Goal: Information Seeking & Learning: Find specific fact

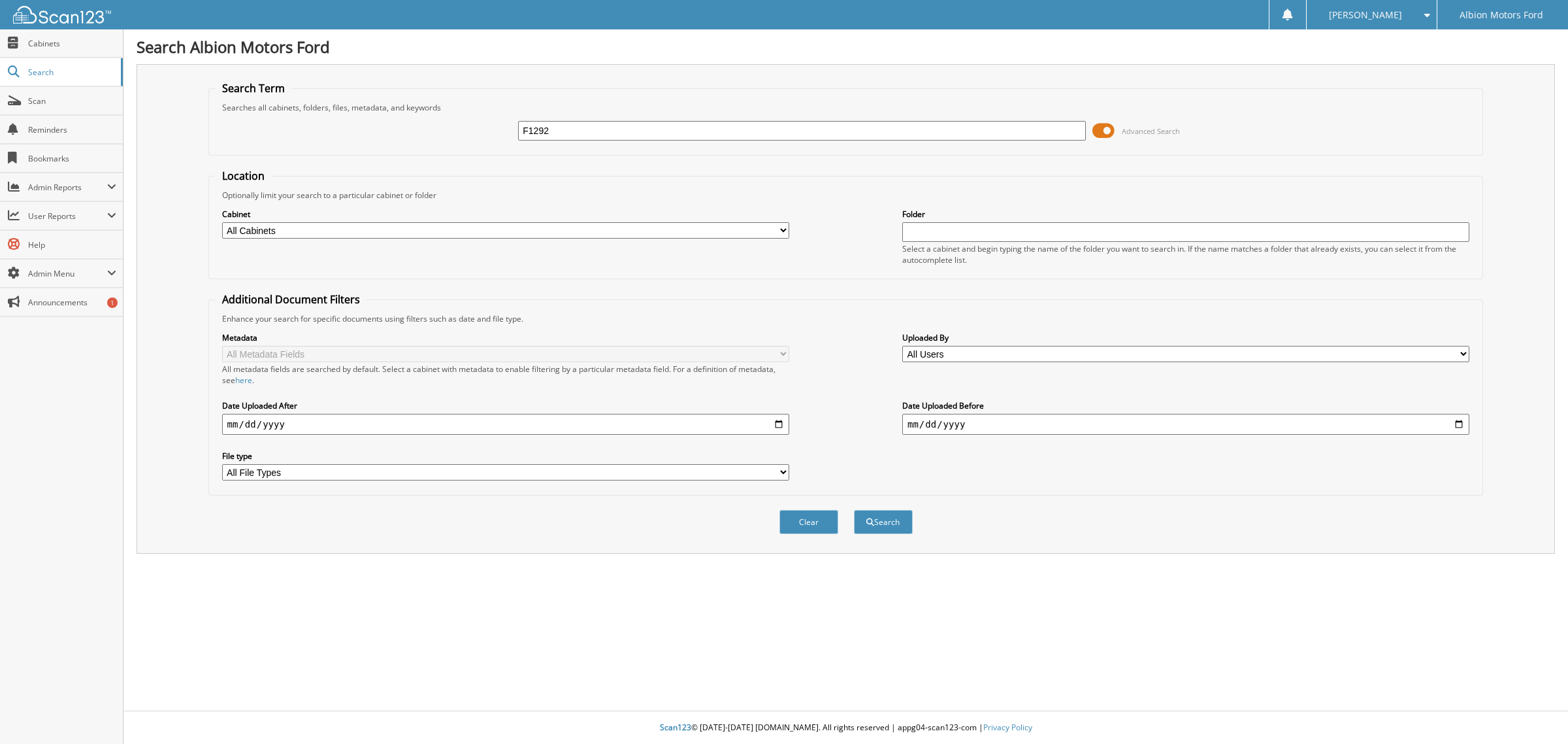
type input "F1292"
click at [854, 510] on button "Search" at bounding box center [884, 521] width 59 height 24
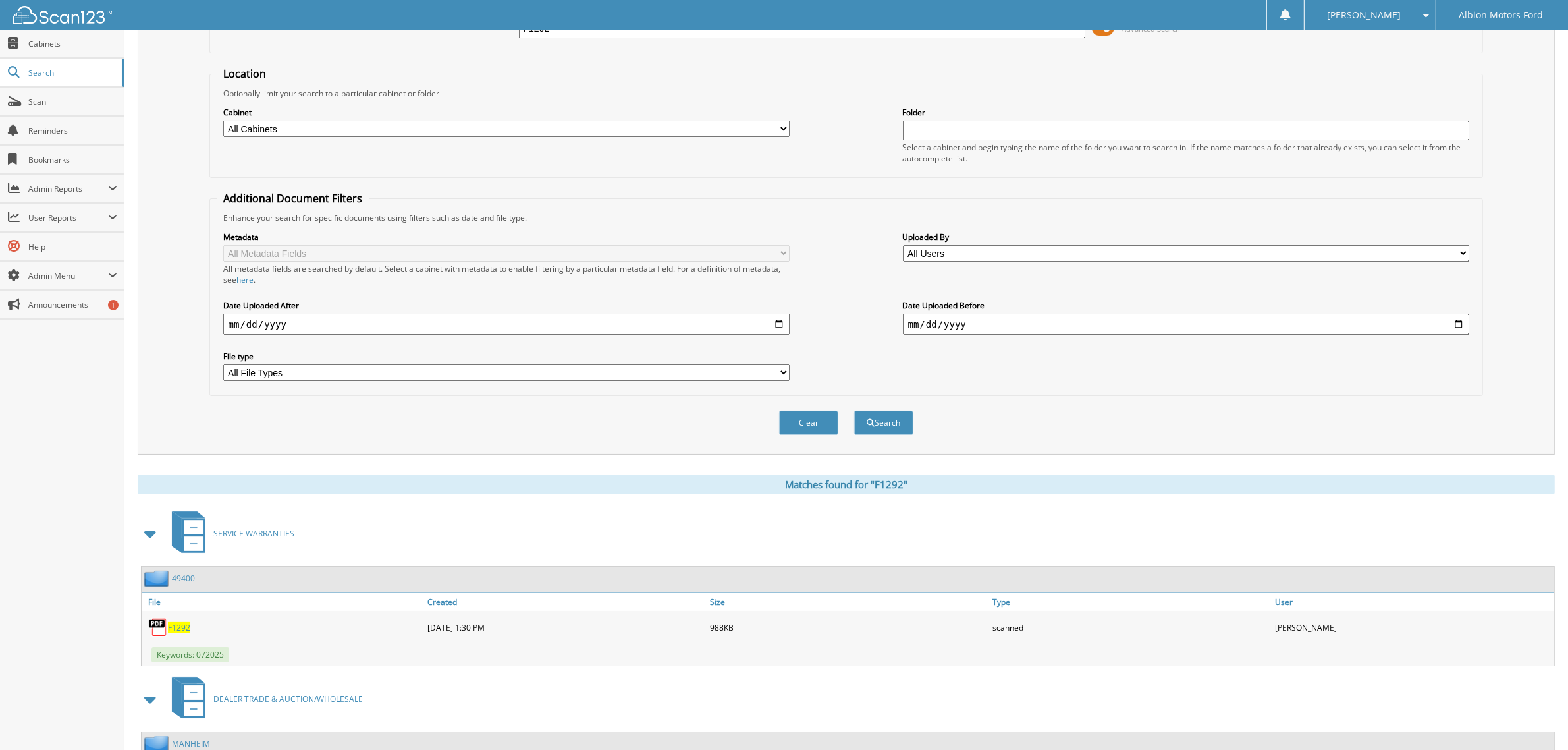
scroll to position [247, 0]
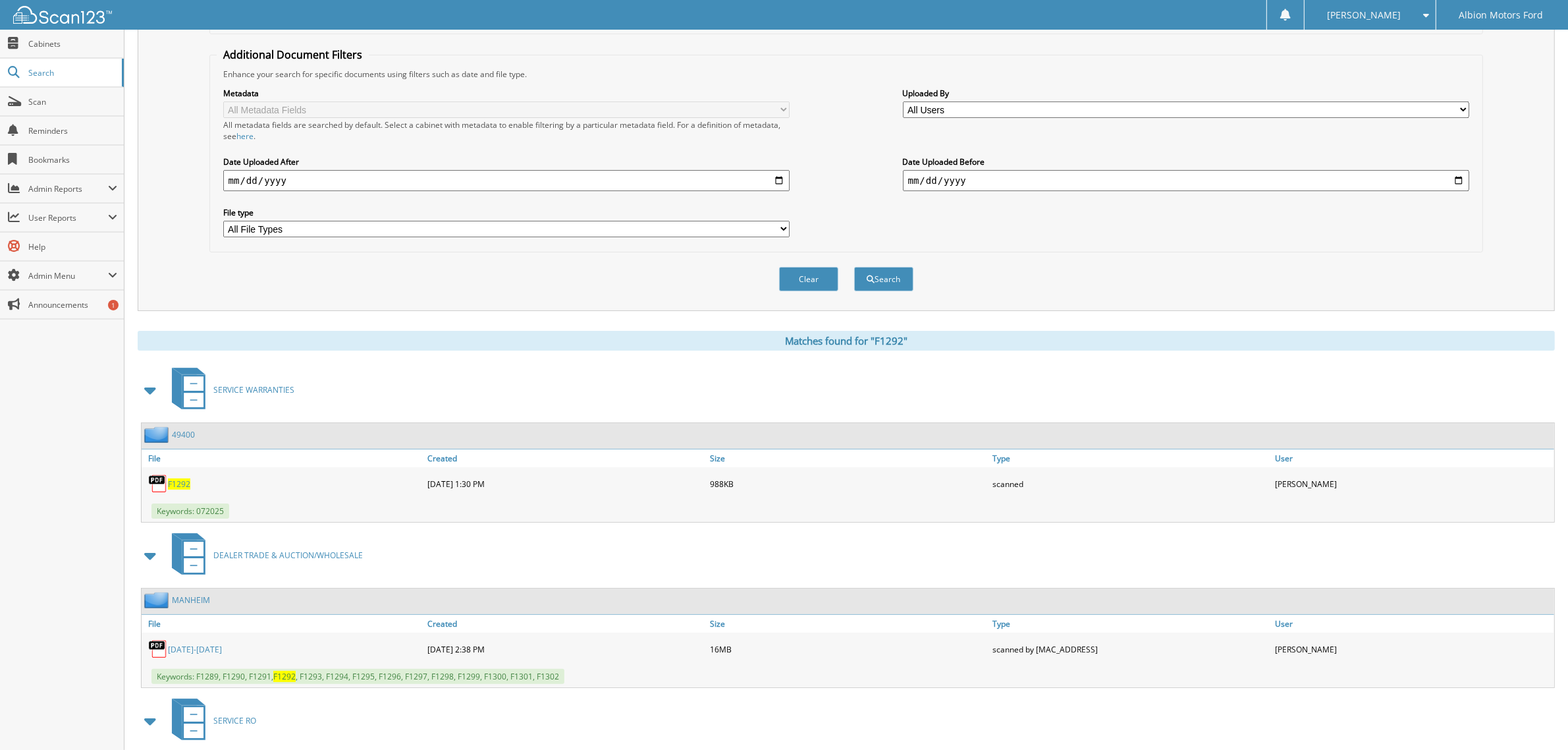
click at [176, 478] on div "F1292" at bounding box center [283, 484] width 283 height 26
click at [160, 474] on img at bounding box center [157, 483] width 19 height 19
click at [181, 478] on span "F1292" at bounding box center [179, 484] width 23 height 11
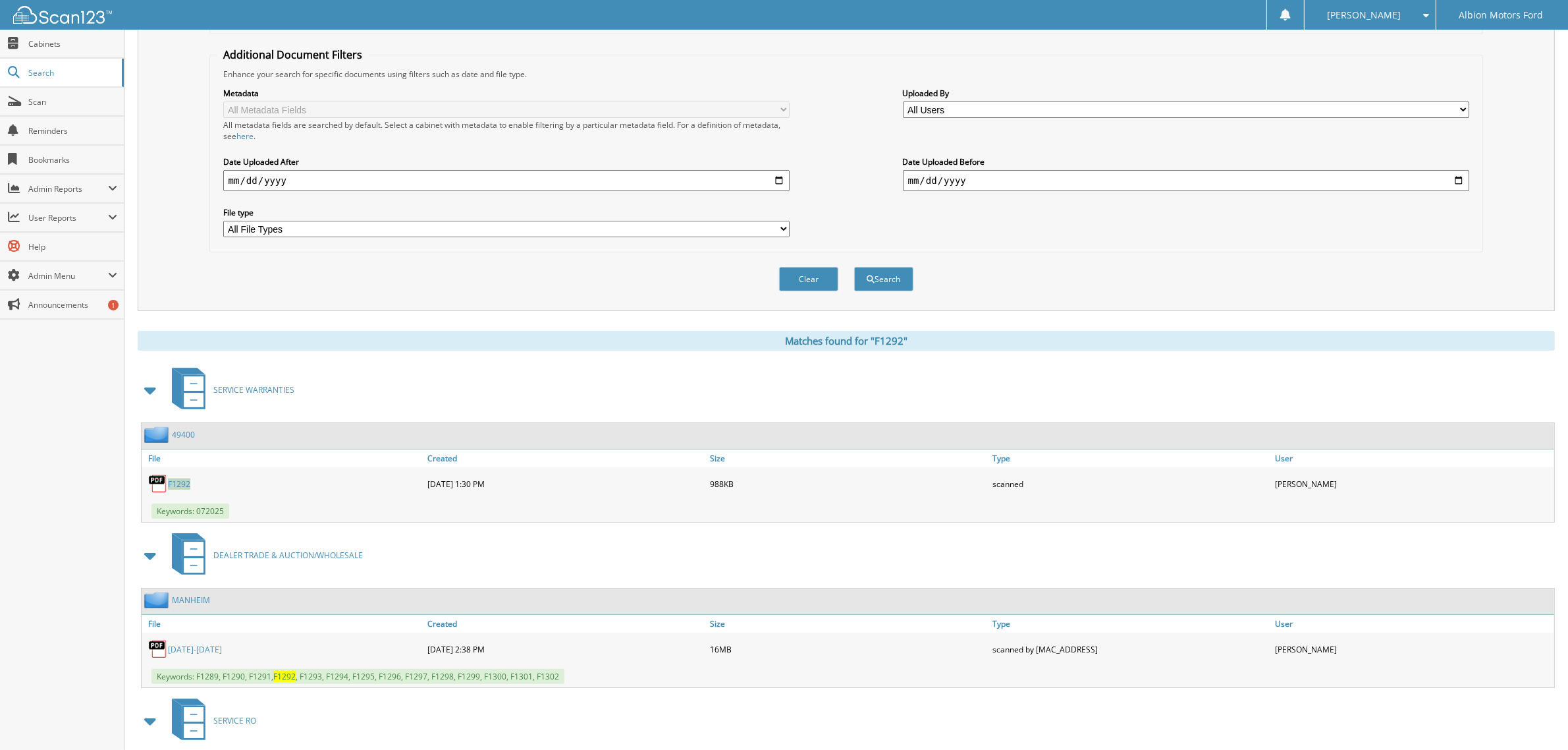
click at [181, 478] on span "F1292" at bounding box center [179, 484] width 23 height 11
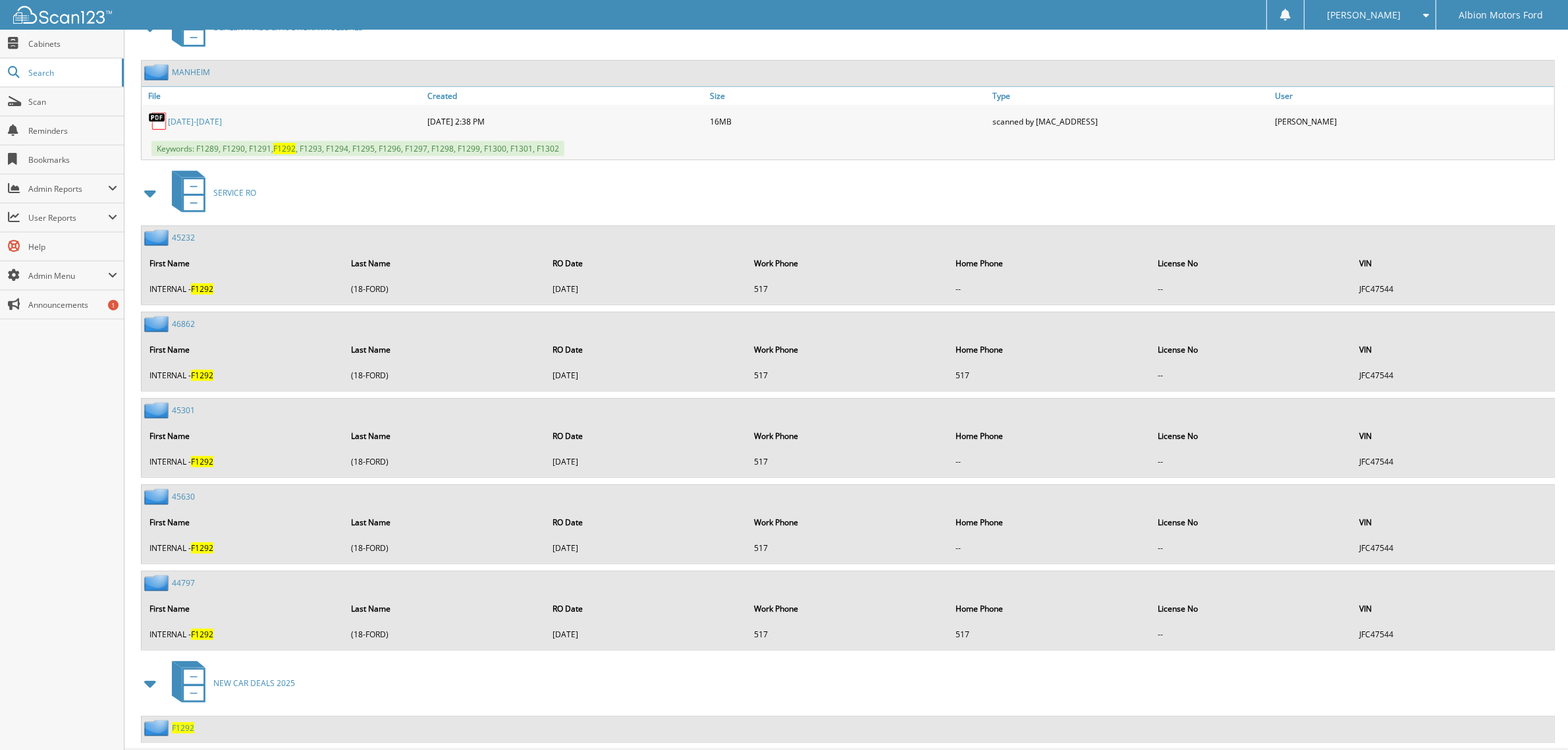
scroll to position [783, 0]
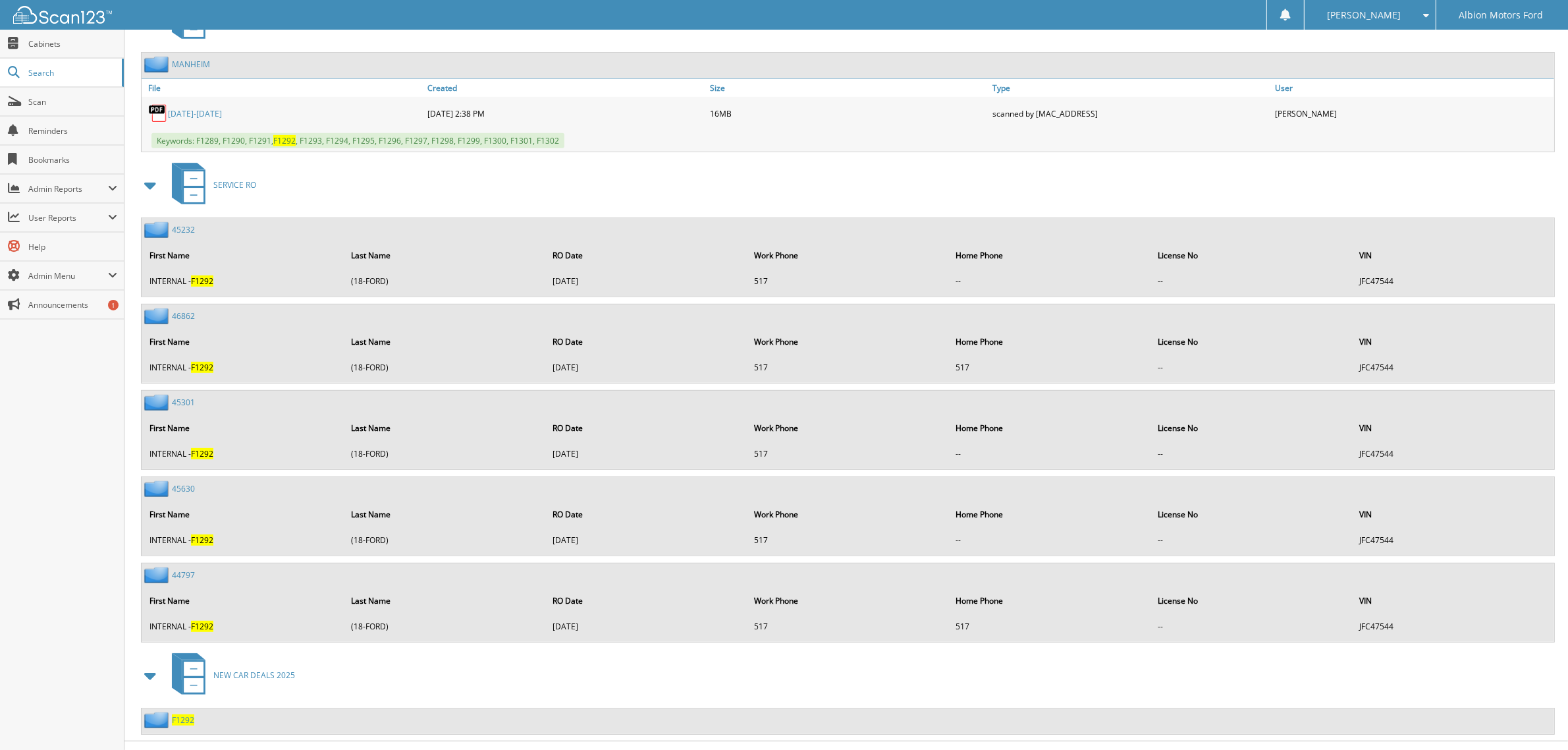
click at [188, 714] on span "F1292" at bounding box center [183, 720] width 23 height 11
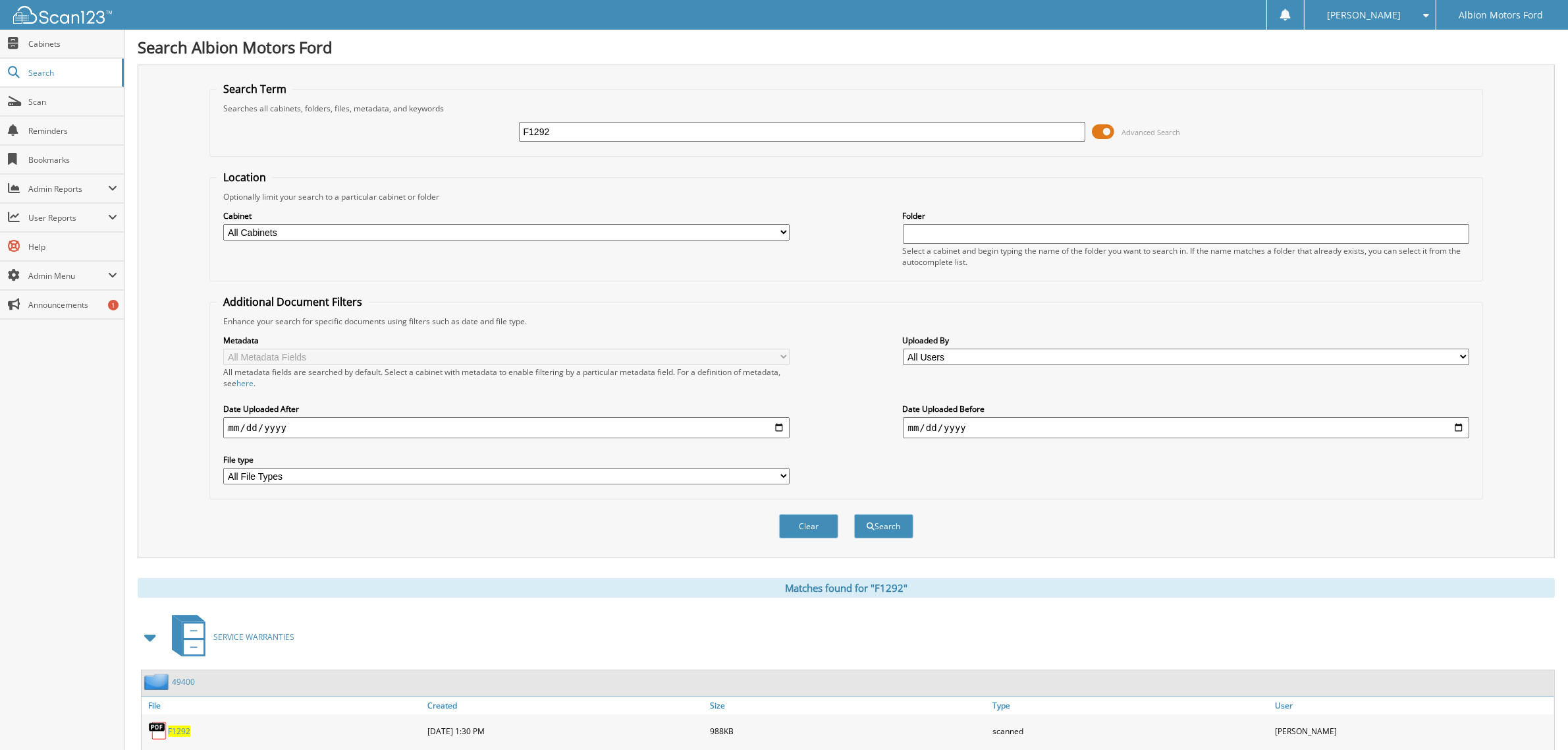
click at [558, 133] on input "F1292" at bounding box center [803, 132] width 567 height 19
type input "F"
type input "T4254"
click at [854, 514] on button "Search" at bounding box center [884, 526] width 59 height 24
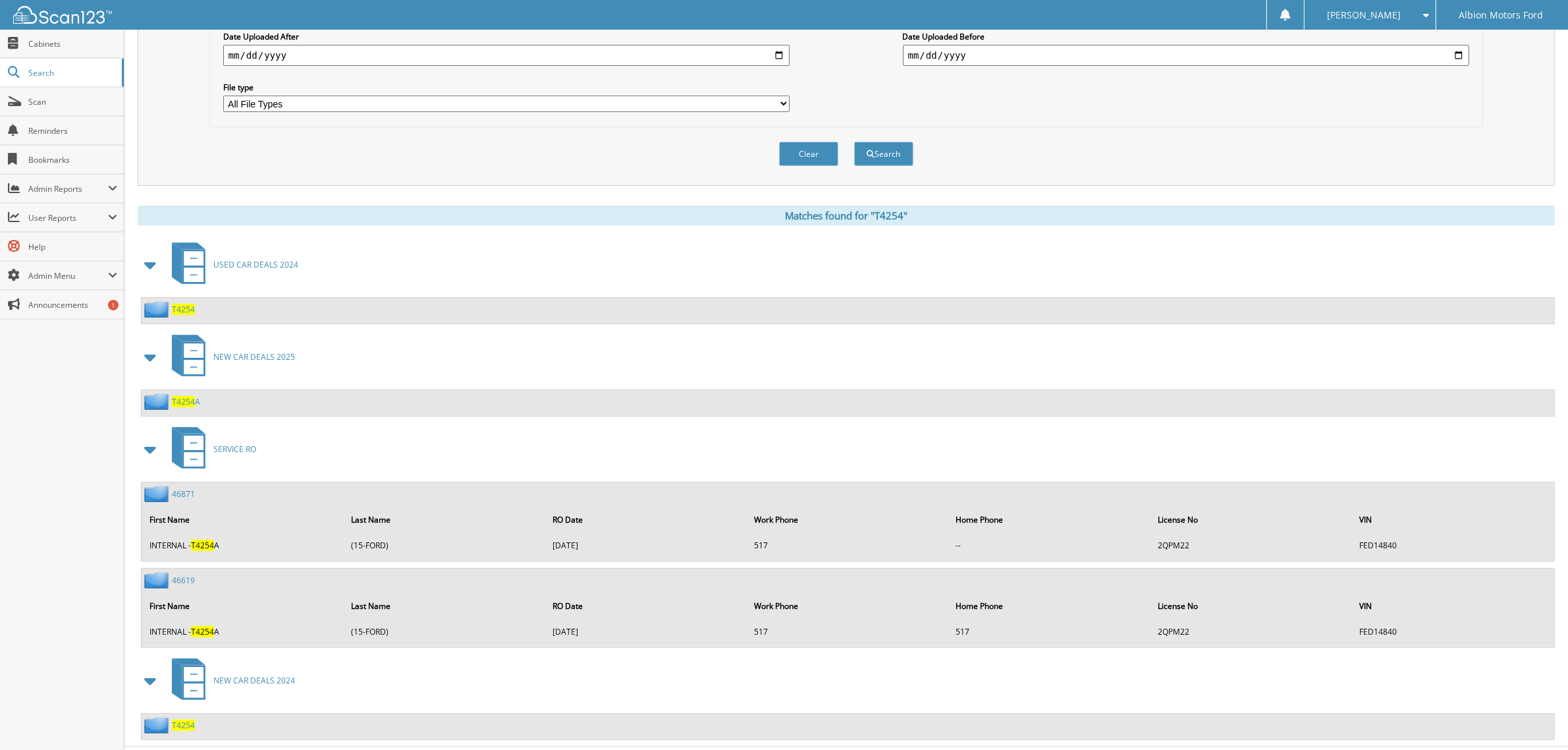
scroll to position [386, 0]
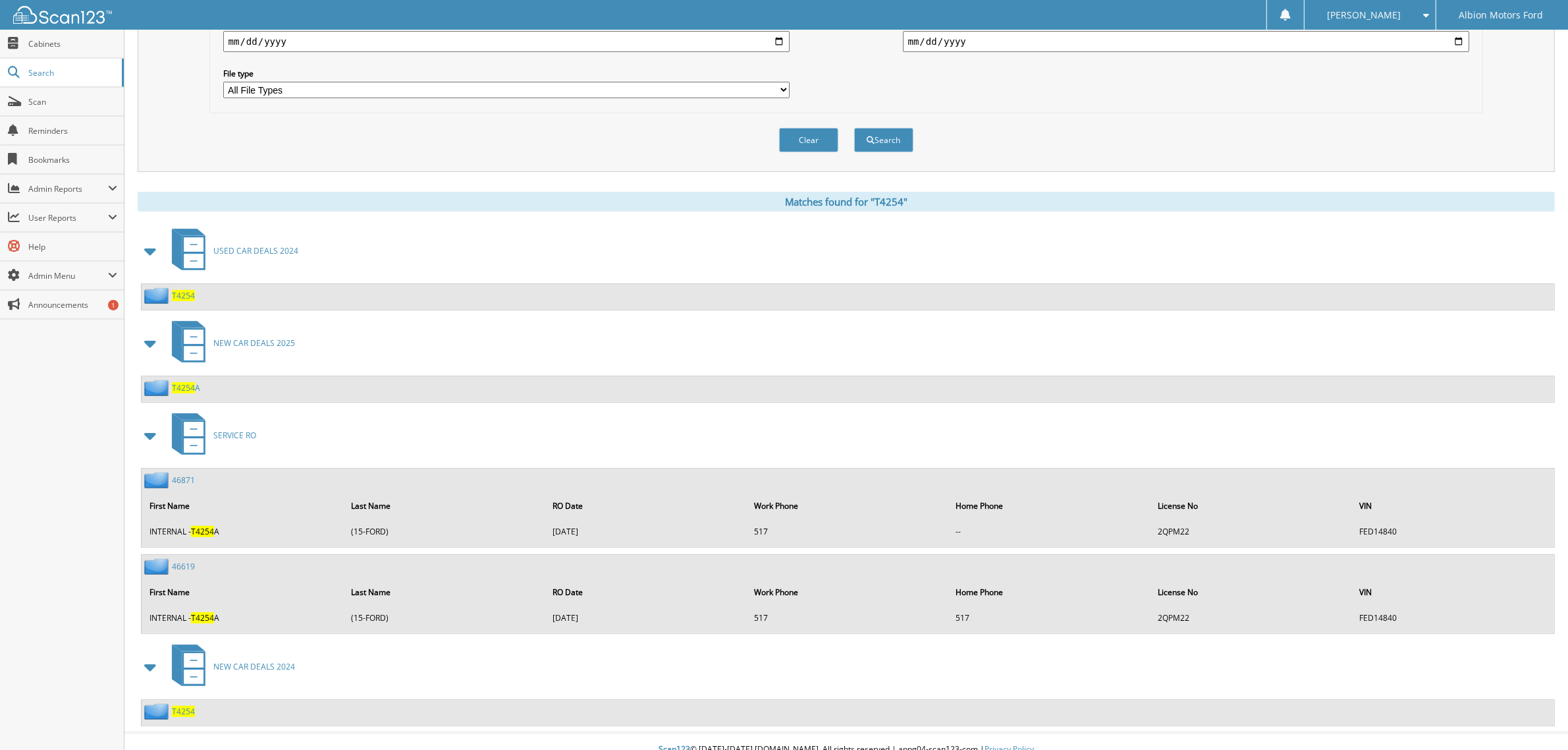
click at [182, 706] on span "T4254" at bounding box center [184, 711] width 23 height 11
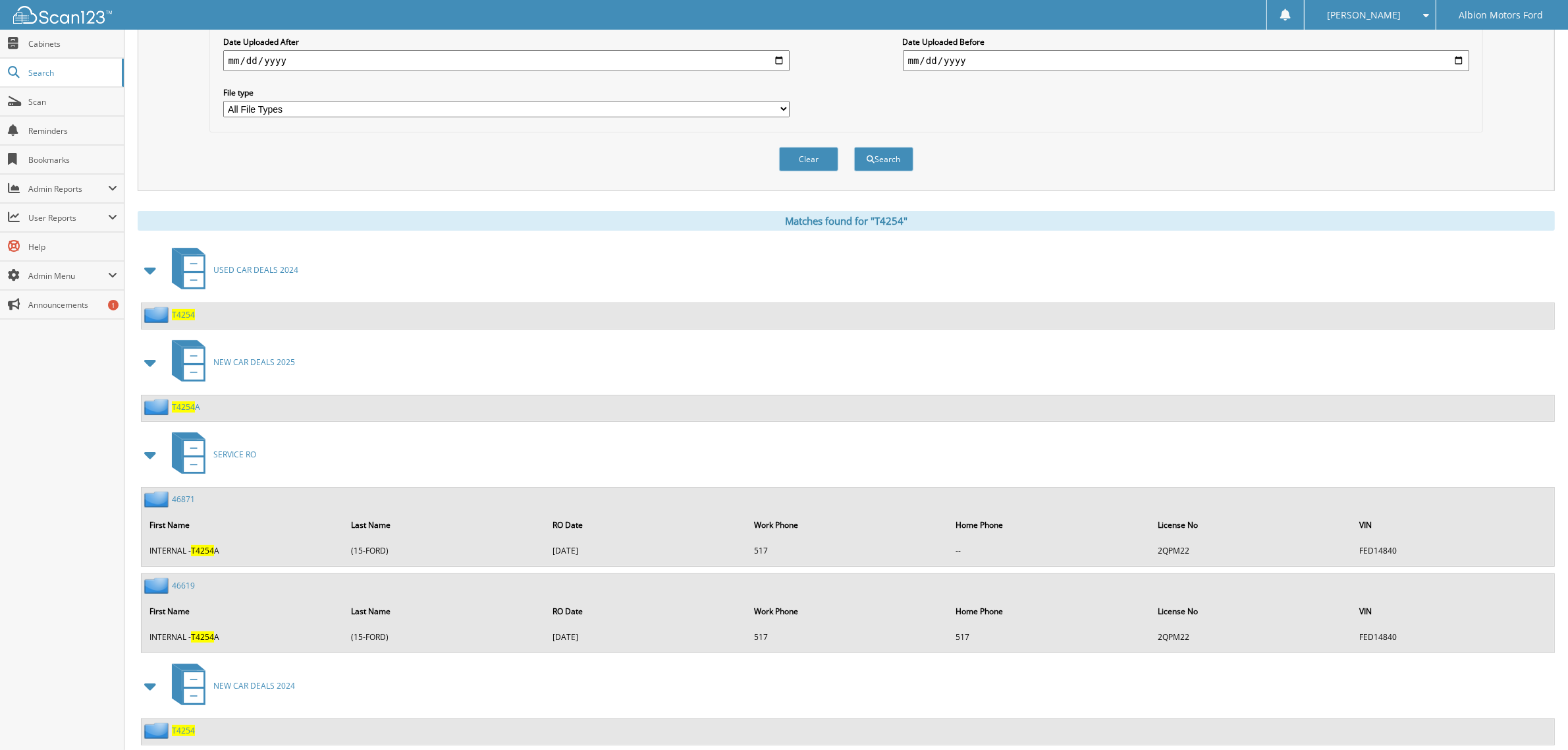
scroll to position [386, 0]
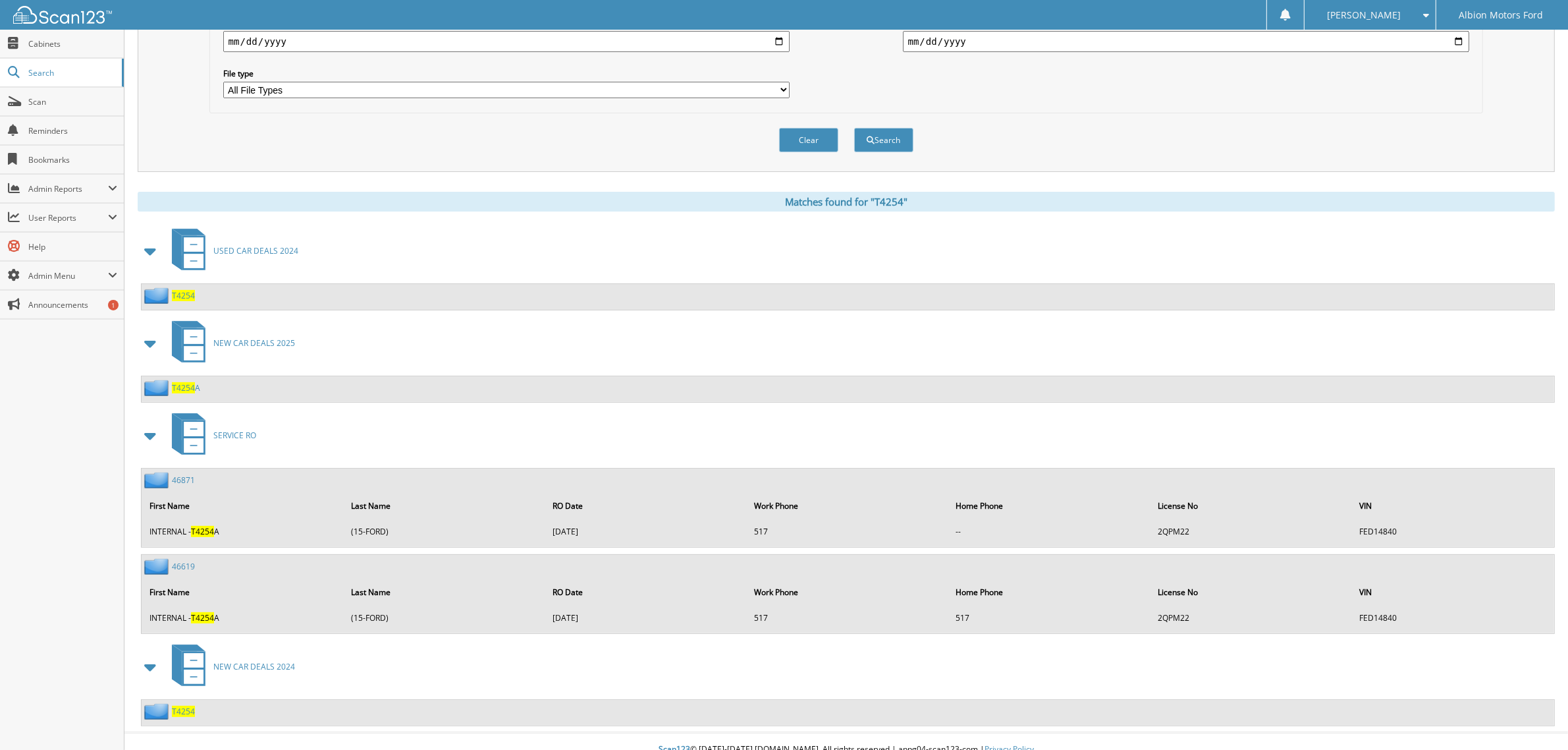
click at [224, 337] on span "NEW CAR DEALS 2025" at bounding box center [254, 343] width 82 height 11
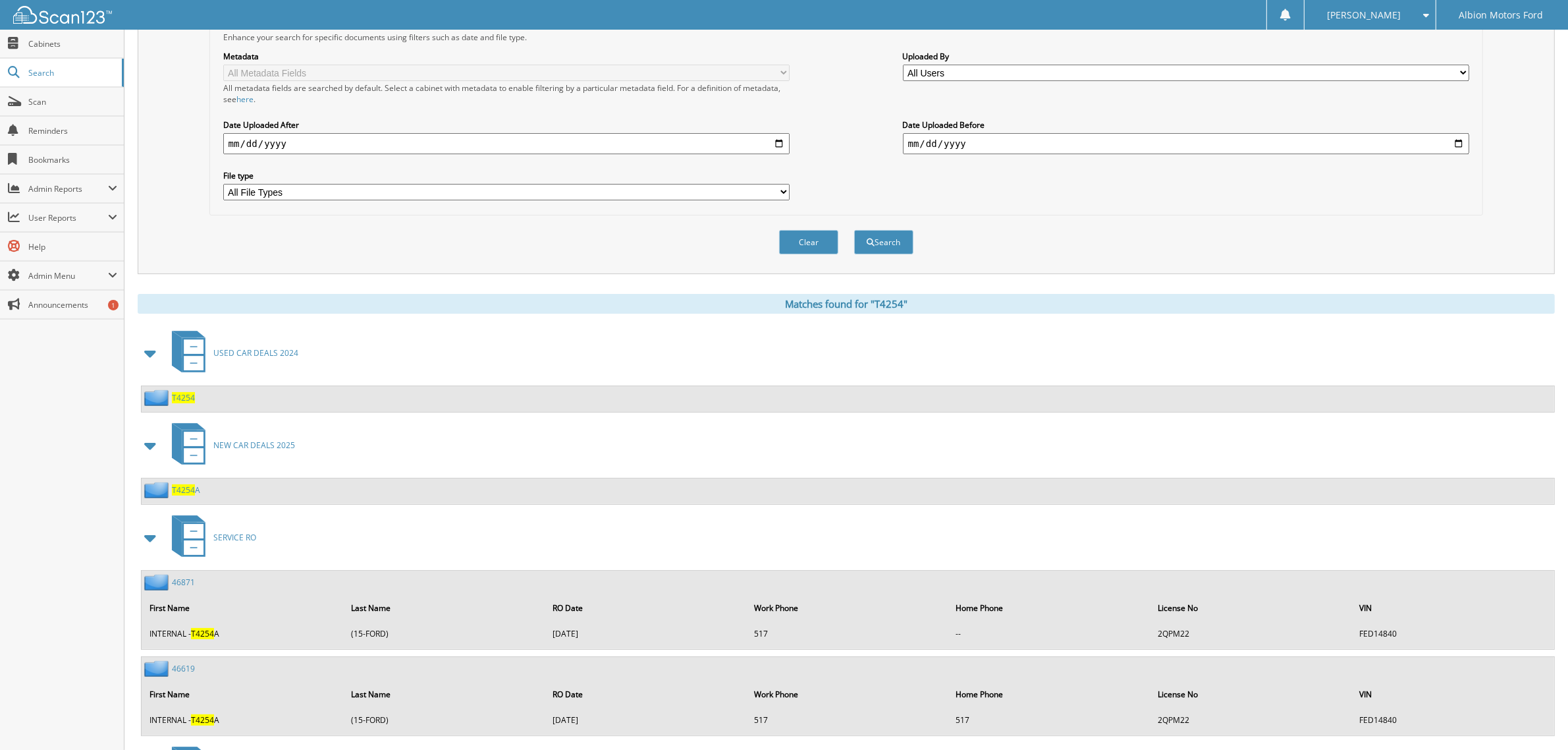
scroll to position [329, 0]
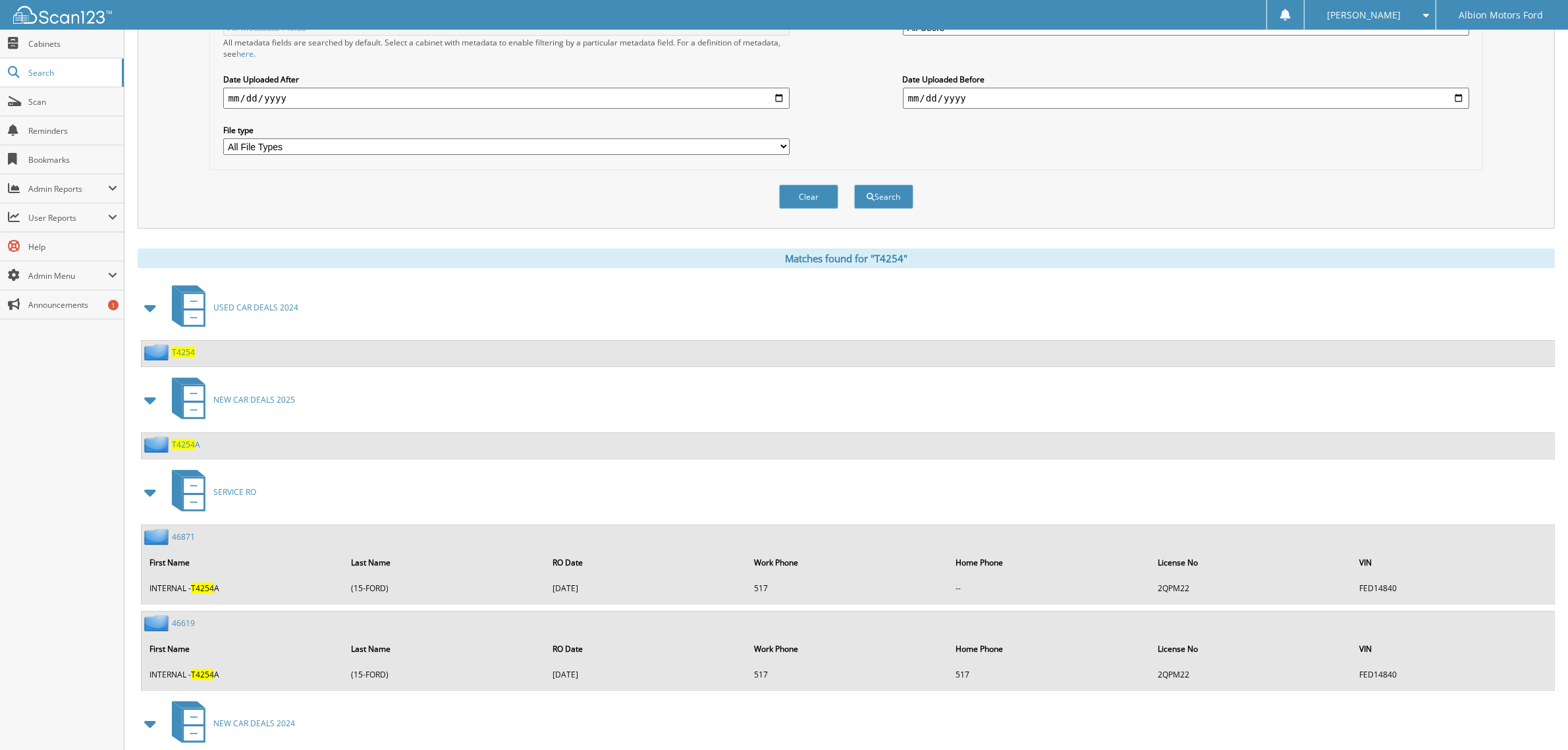
click at [182, 347] on span "T4254" at bounding box center [184, 352] width 23 height 11
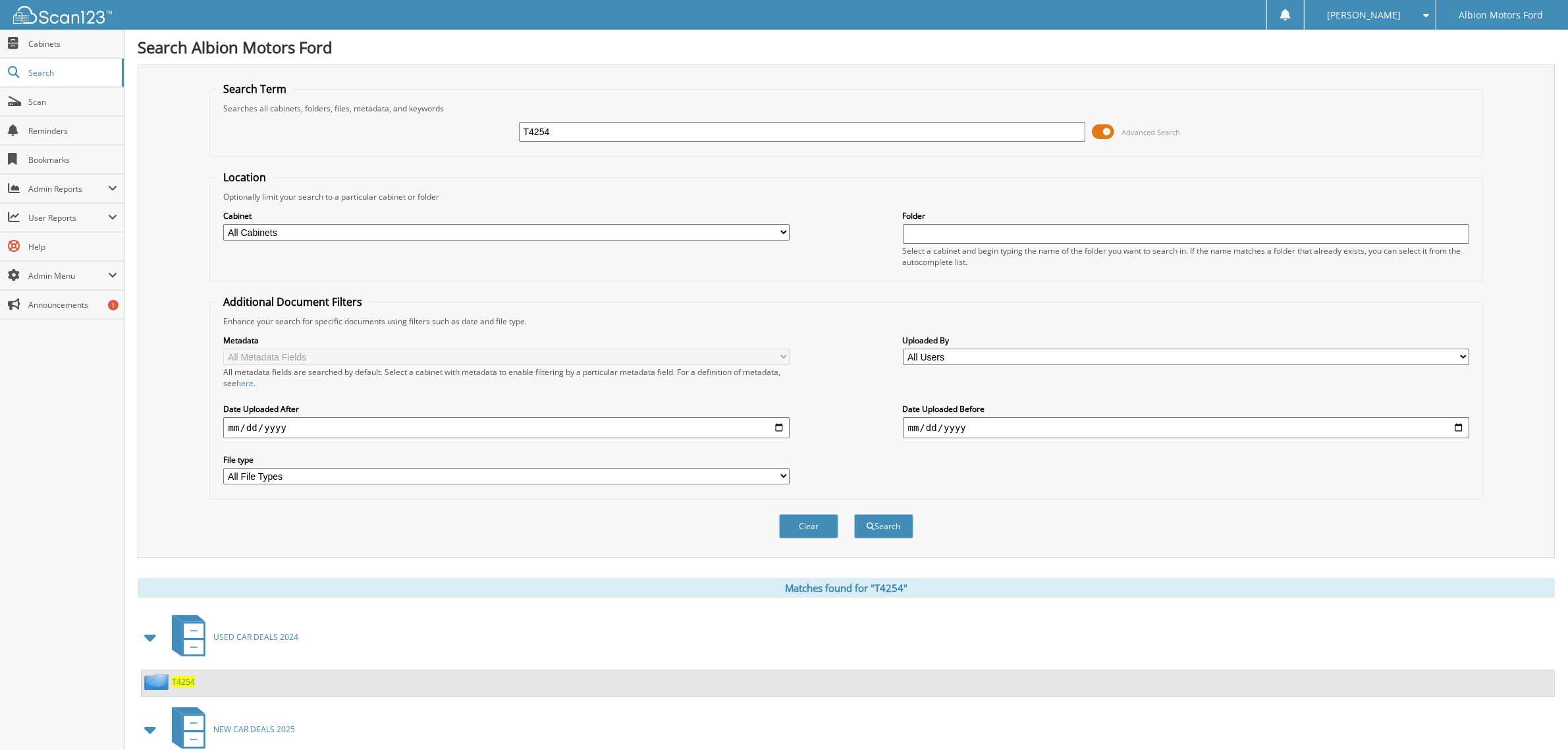
click at [588, 130] on input "T4254" at bounding box center [803, 132] width 567 height 19
type input "T4254A"
click at [854, 514] on button "Search" at bounding box center [884, 526] width 59 height 24
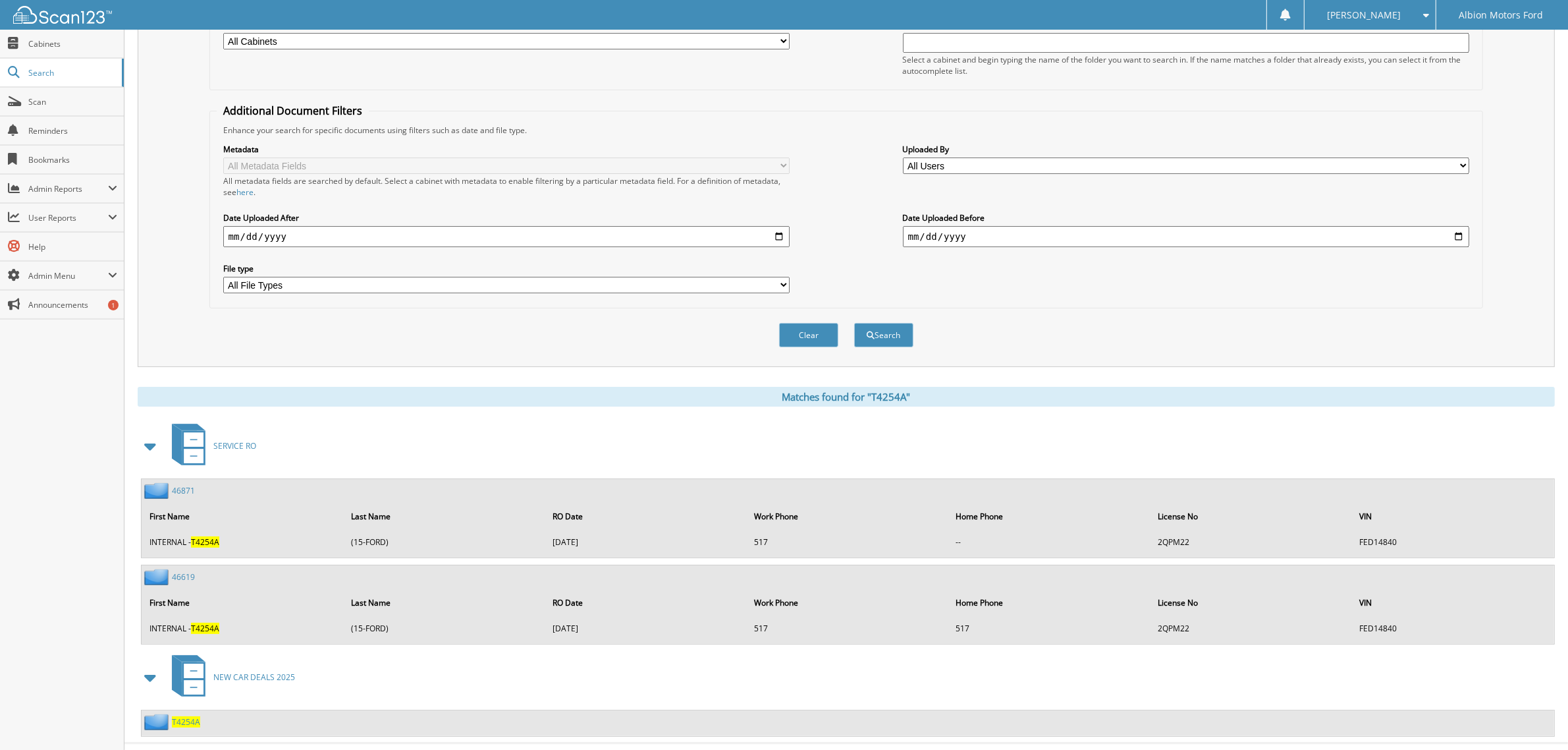
scroll to position [202, 0]
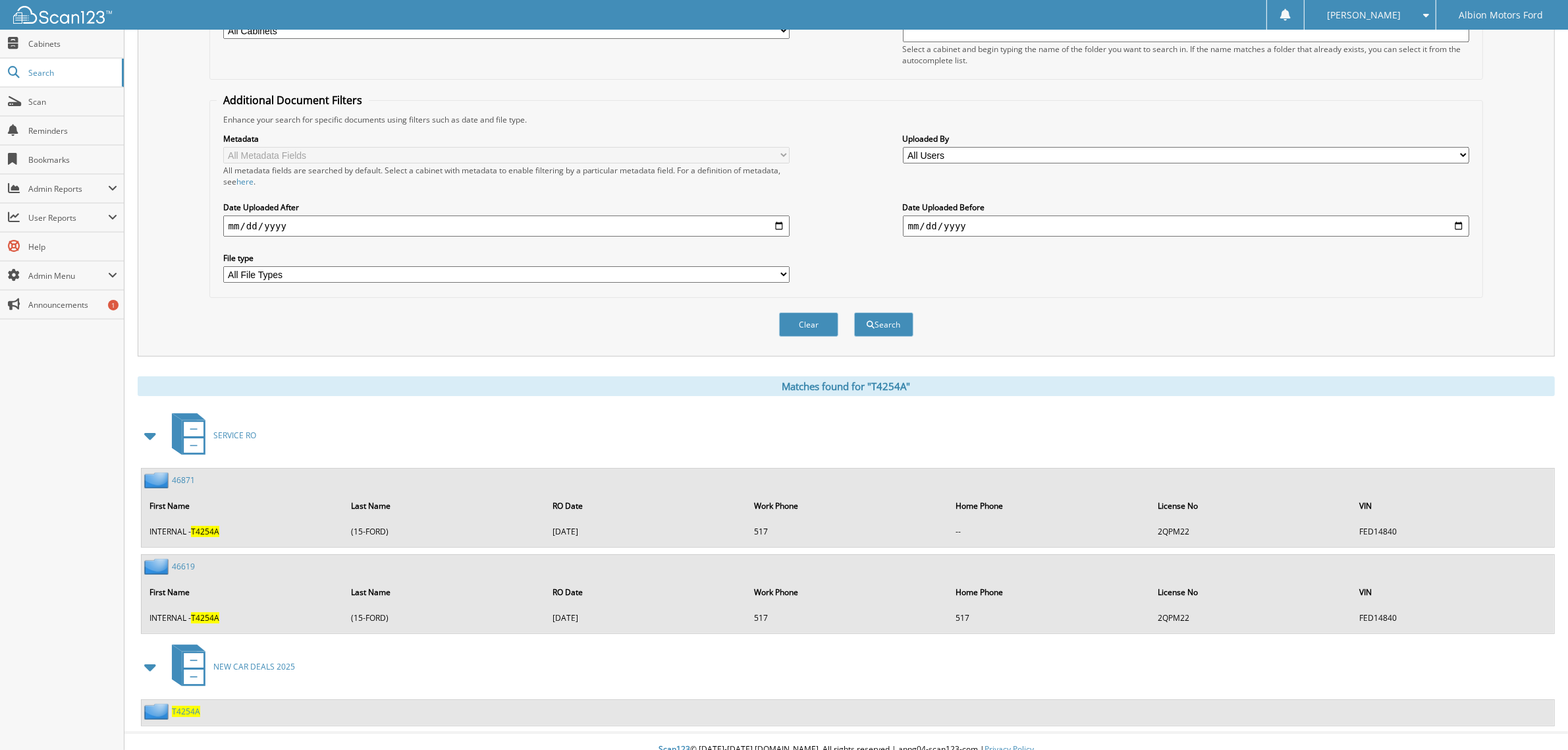
click at [195, 706] on span "T4254A" at bounding box center [186, 711] width 28 height 11
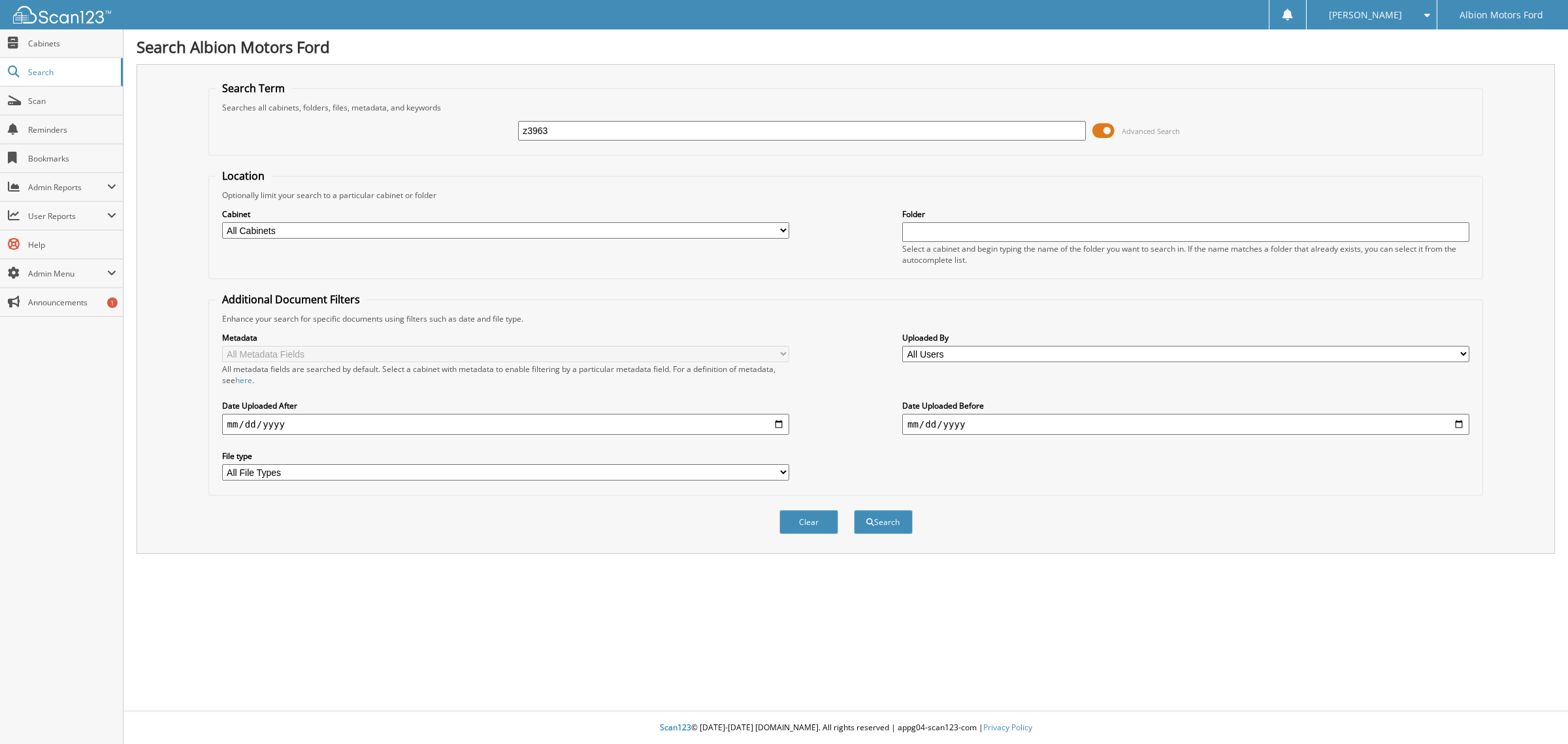
type input "z3963"
click at [854, 510] on button "Search" at bounding box center [884, 521] width 59 height 24
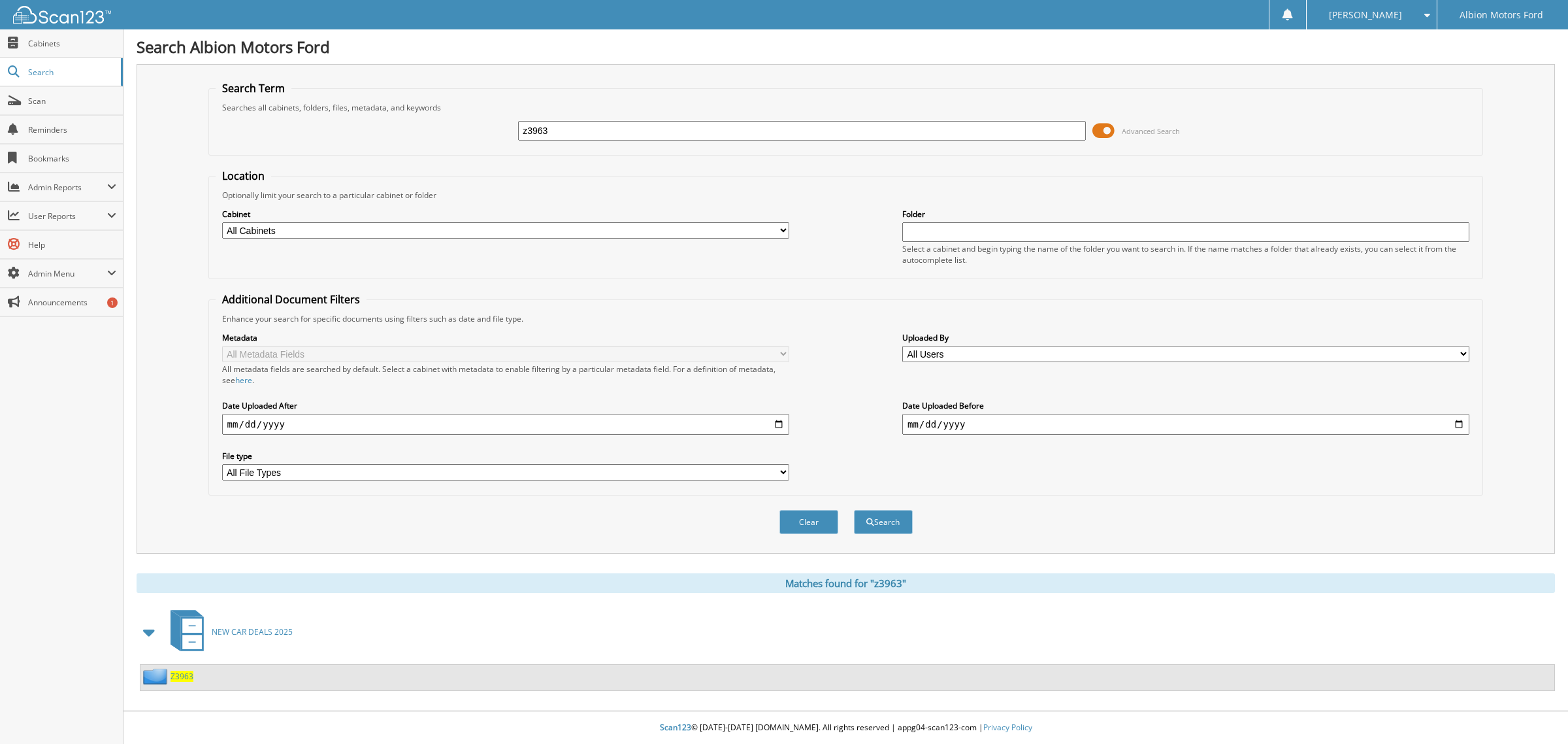
click at [178, 671] on span "Z3963" at bounding box center [182, 676] width 23 height 11
type input "T4250z3963"
click at [854, 510] on button "Search" at bounding box center [884, 521] width 59 height 24
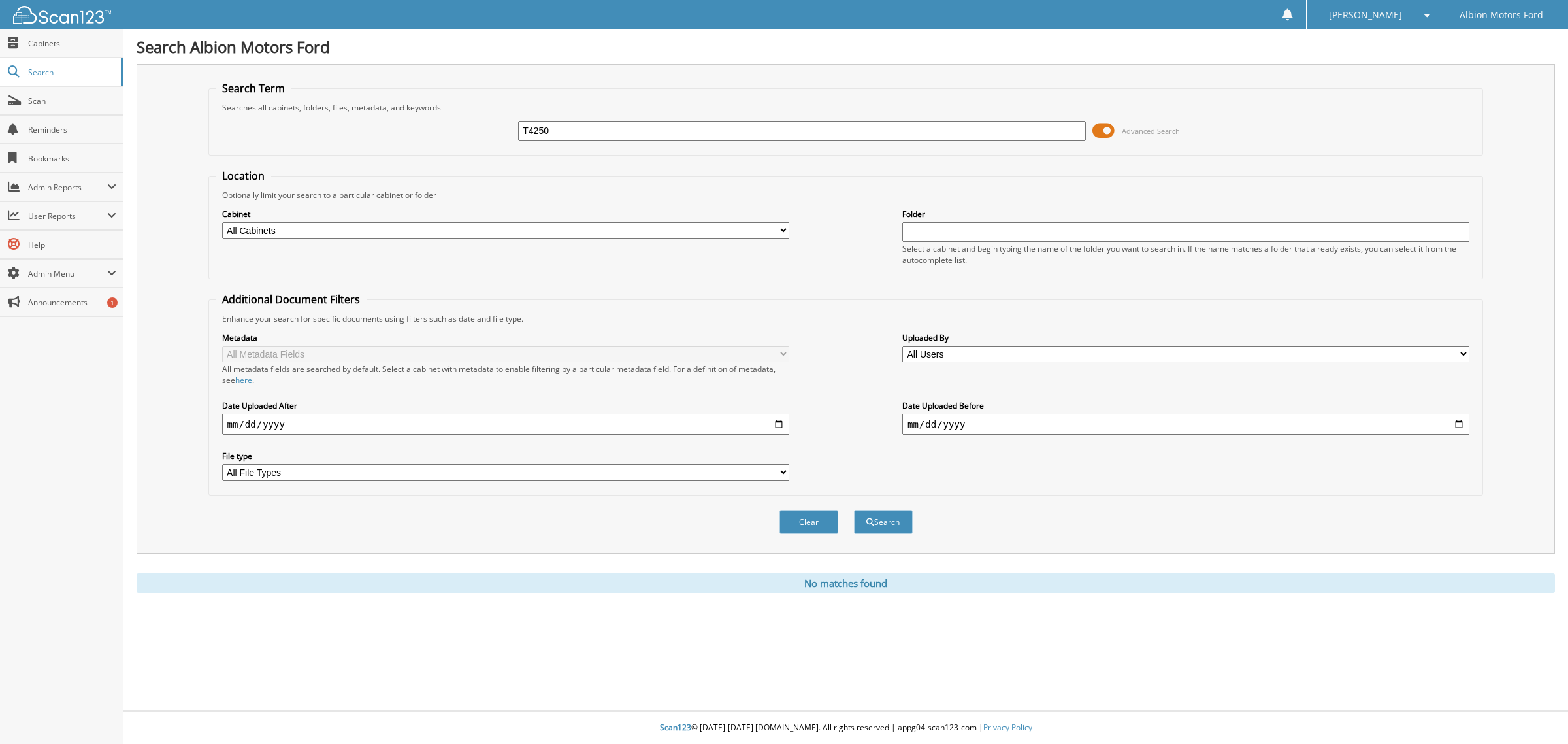
type input "T4250"
click at [854, 510] on button "Search" at bounding box center [884, 521] width 59 height 24
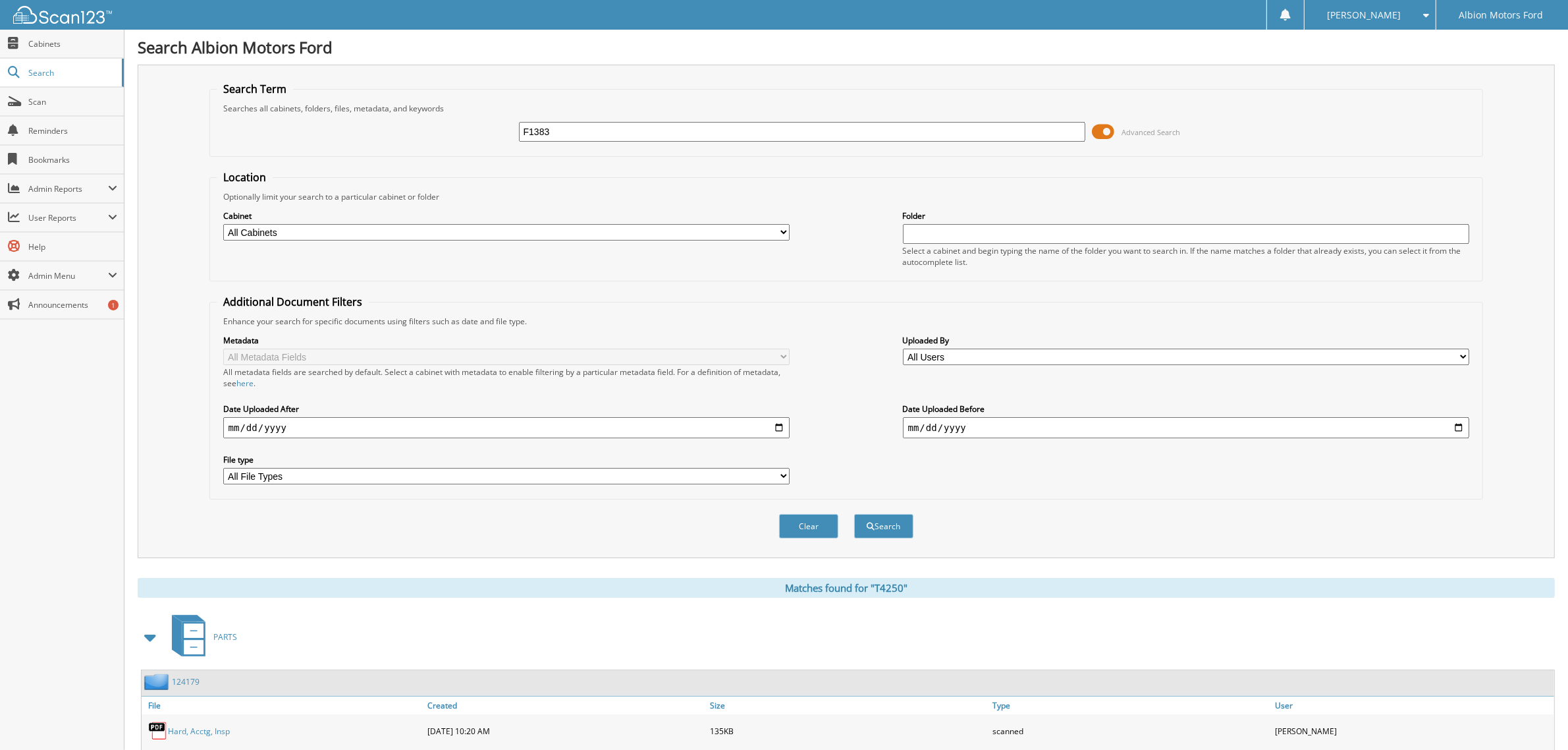
type input "F1383"
click at [854, 514] on button "Search" at bounding box center [884, 526] width 59 height 24
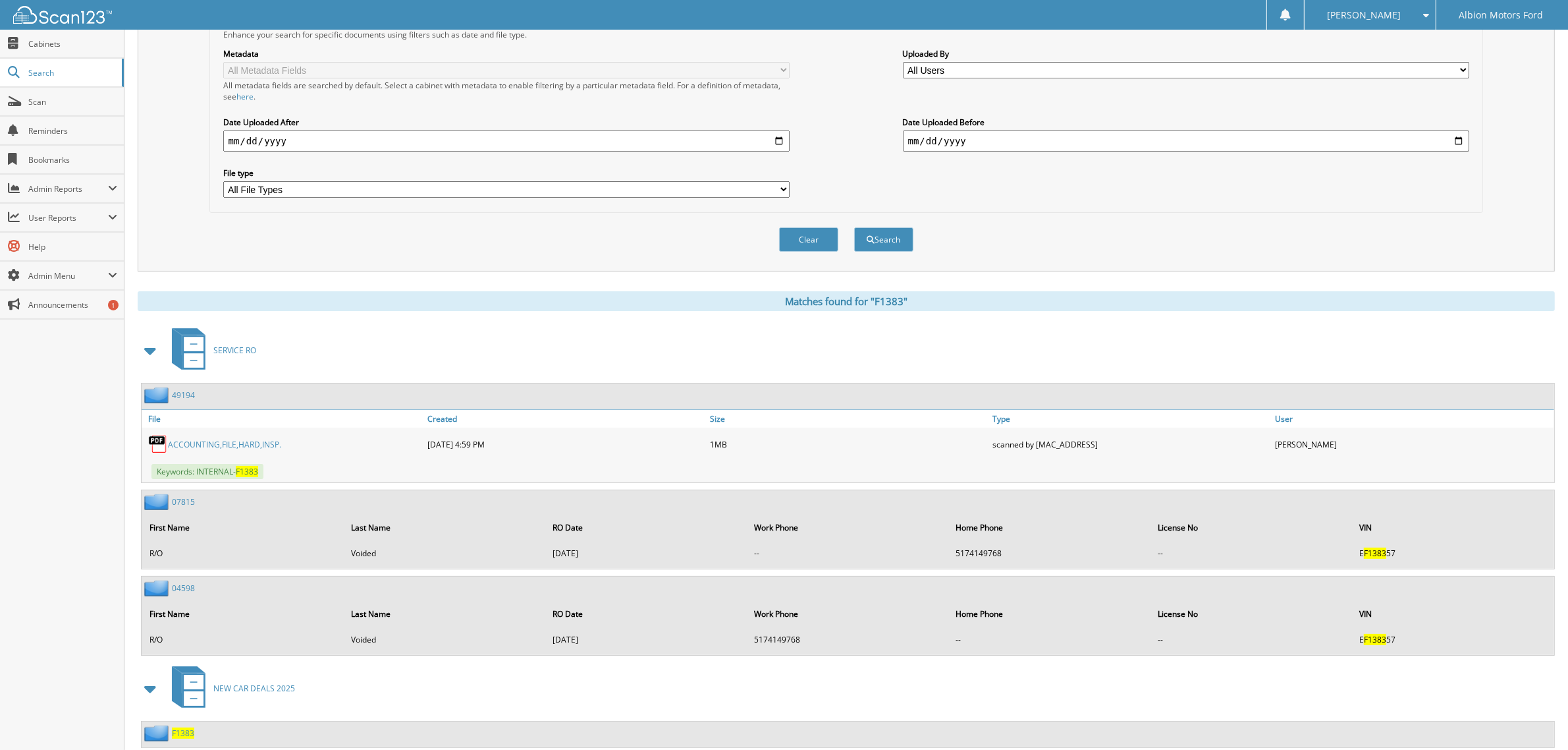
scroll to position [308, 0]
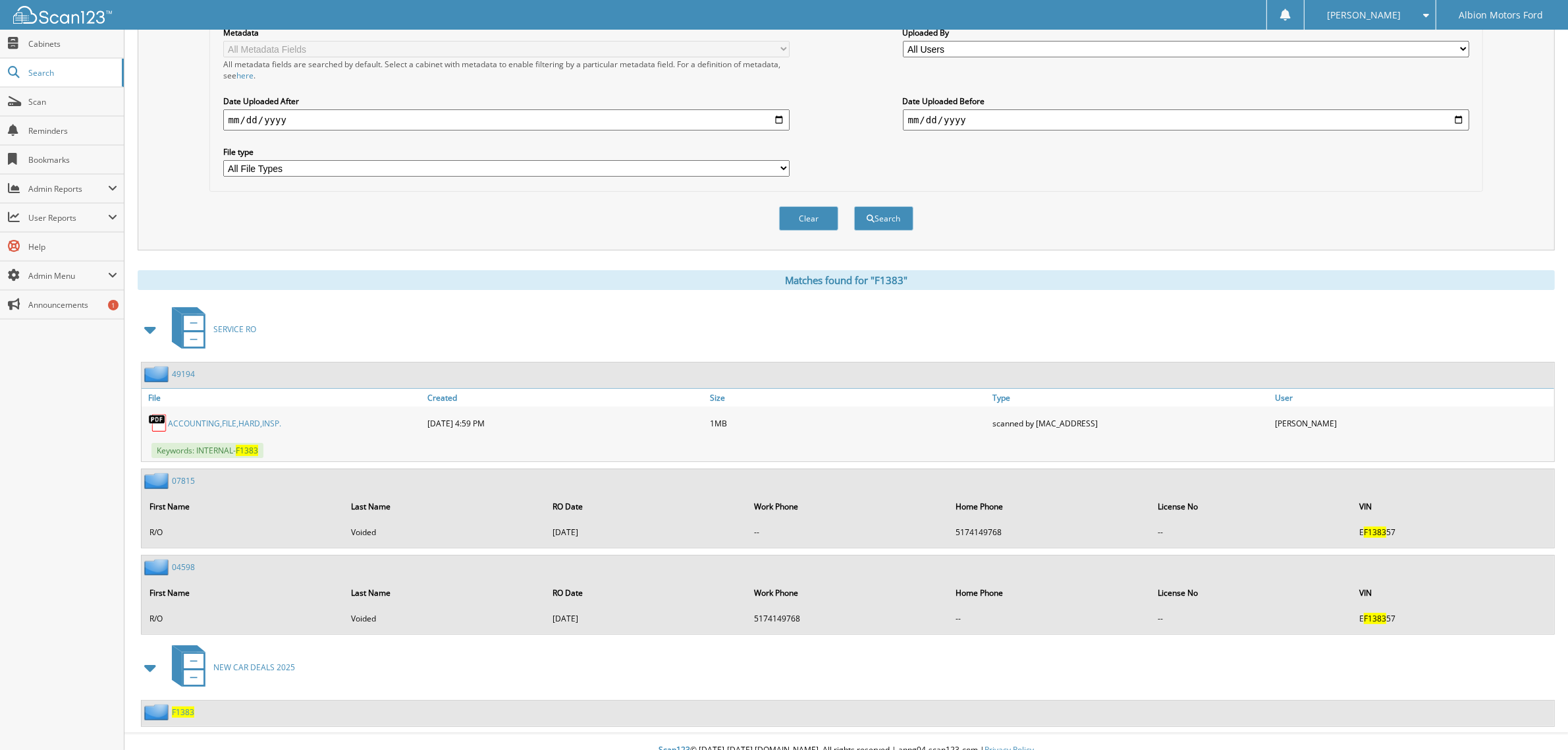
click at [188, 706] on span "F1383" at bounding box center [183, 712] width 23 height 11
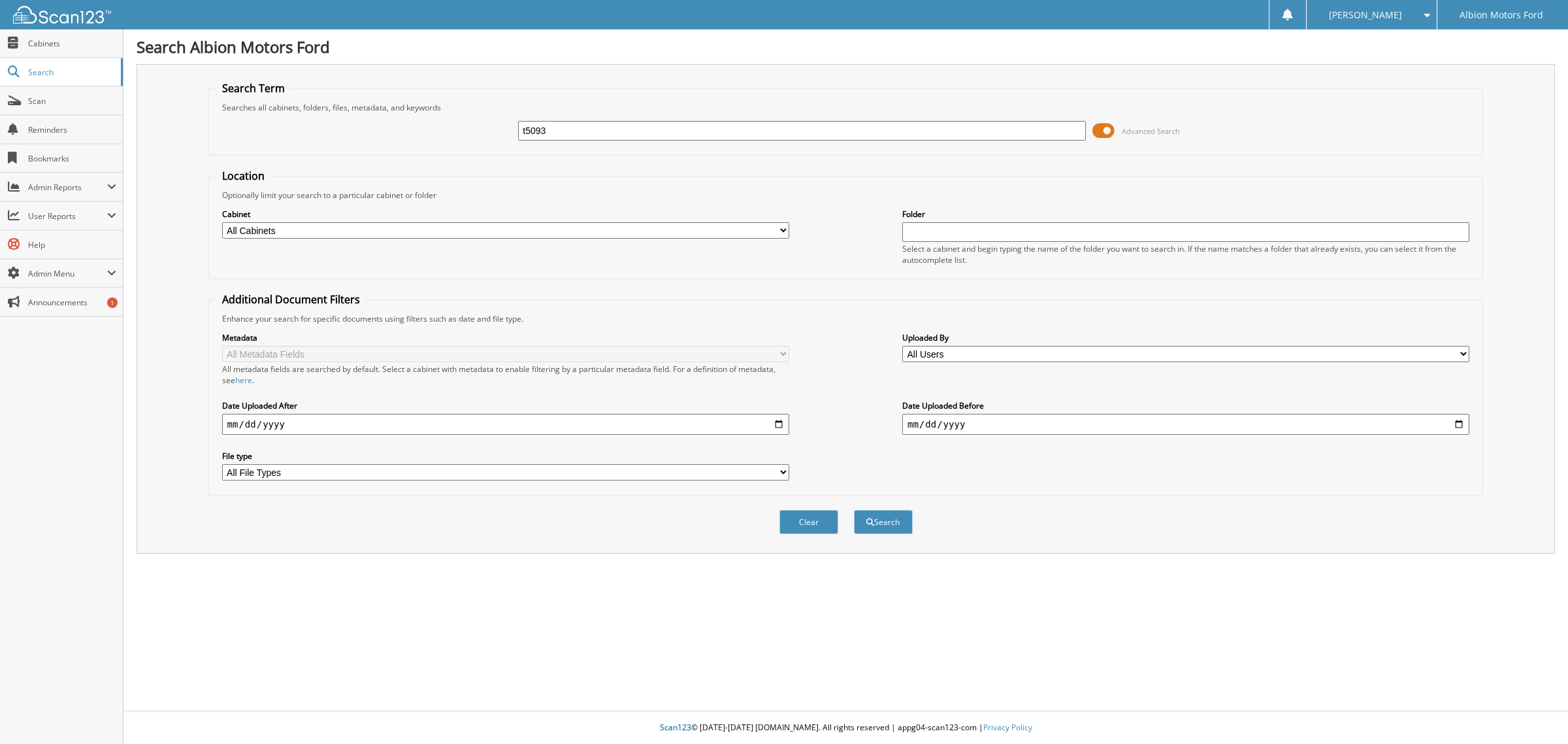
type input "t5093"
click at [854, 510] on button "Search" at bounding box center [884, 521] width 59 height 24
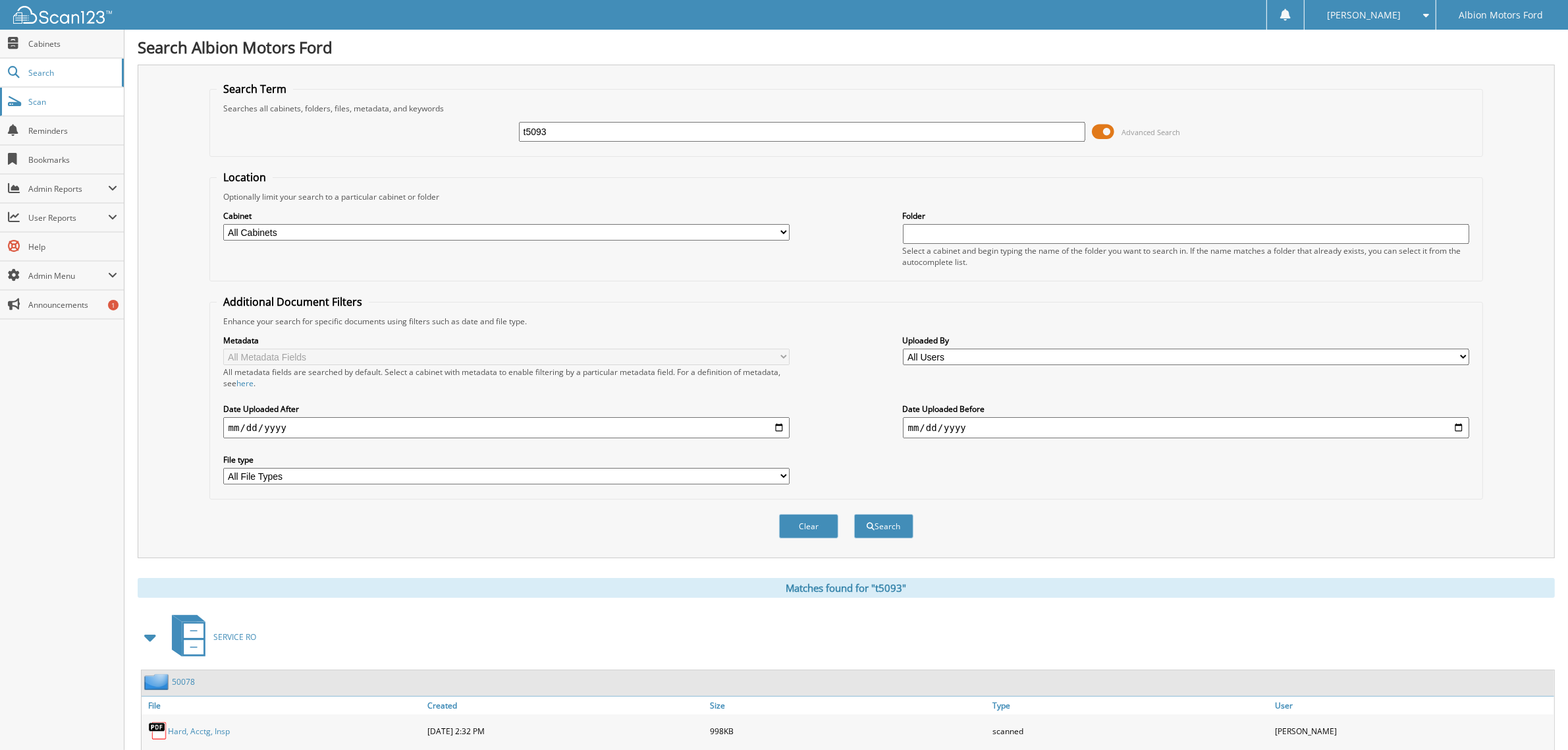
click at [50, 100] on span "Scan" at bounding box center [72, 102] width 89 height 11
